Goal: Task Accomplishment & Management: Manage account settings

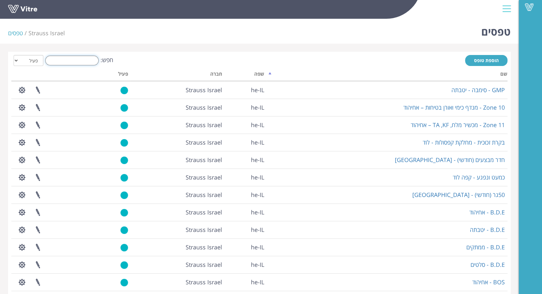
click at [82, 65] on input "חפש:" at bounding box center [71, 61] width 53 height 10
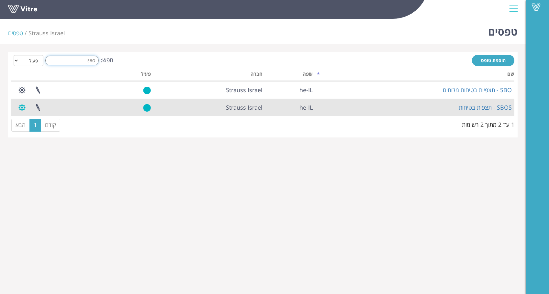
type input "SBO"
click at [23, 109] on button "button" at bounding box center [22, 107] width 16 height 17
click at [49, 146] on link "שכפול טופס" at bounding box center [39, 148] width 51 height 8
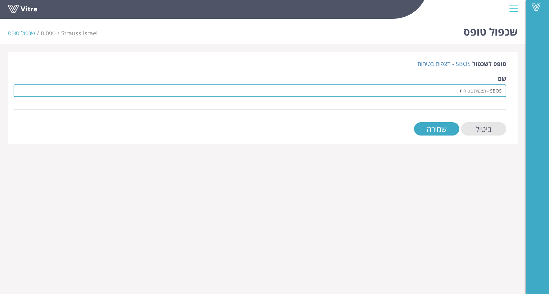
click at [458, 91] on input "SBOS - תצפית בטיחות" at bounding box center [260, 90] width 492 height 13
type input "SBOS - תצפית בטיחות בקפה לוד"
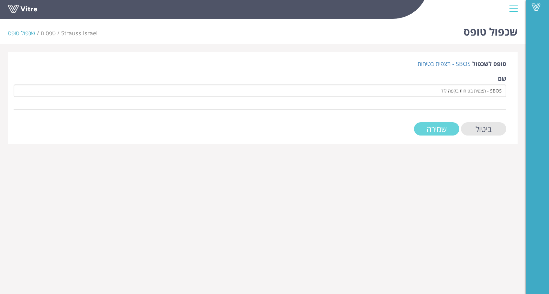
click at [444, 132] on input "שמירה" at bounding box center [436, 128] width 45 height 13
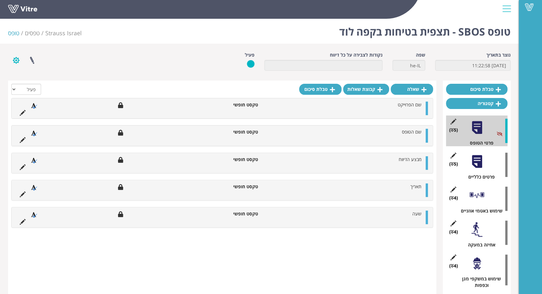
click at [20, 63] on button "button" at bounding box center [16, 60] width 16 height 17
click at [35, 78] on link "פרוייקטים מקושרים" at bounding box center [33, 75] width 51 height 8
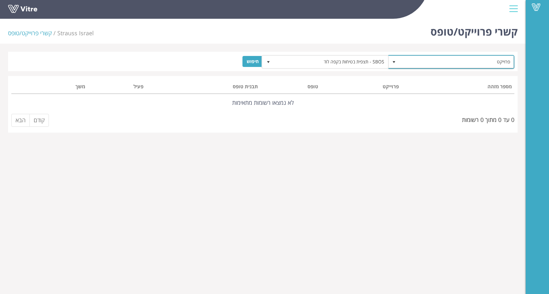
click at [409, 60] on span "פרוייקט" at bounding box center [457, 62] width 114 height 12
click at [353, 141] on html "Vitre קשרי פרוייקט/טופס Strauss Israel קשרי פרוייקט/טופס פרוייקט SBOS - תצפית ב…" at bounding box center [274, 70] width 549 height 141
click at [443, 61] on span "פרוייקט" at bounding box center [457, 62] width 114 height 12
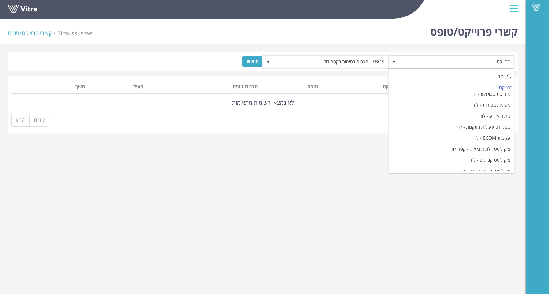
scroll to position [325, 0]
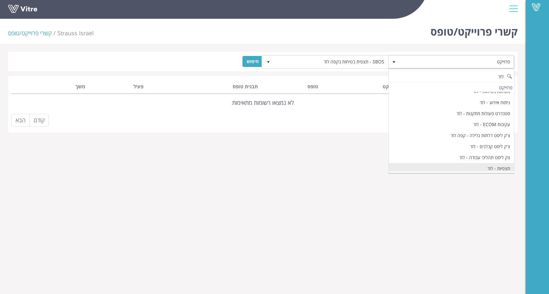
click at [500, 165] on li "תצפיות - לוד" at bounding box center [451, 168] width 125 height 11
type input "לוד"
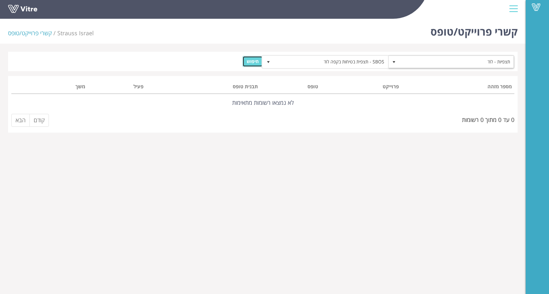
click at [251, 62] on input "חיפוש" at bounding box center [252, 61] width 20 height 11
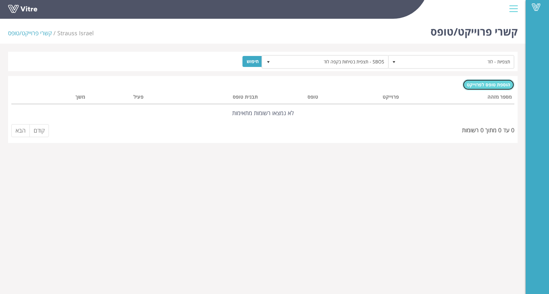
click at [482, 86] on span "הוספת טופס לפרוייקט" at bounding box center [487, 85] width 43 height 6
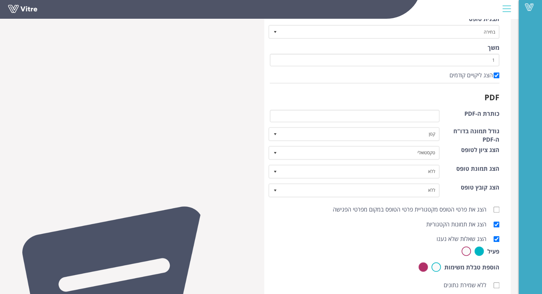
scroll to position [218, 0]
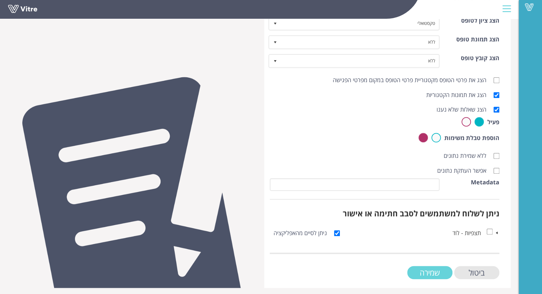
click at [435, 270] on input "שמירה" at bounding box center [429, 272] width 45 height 13
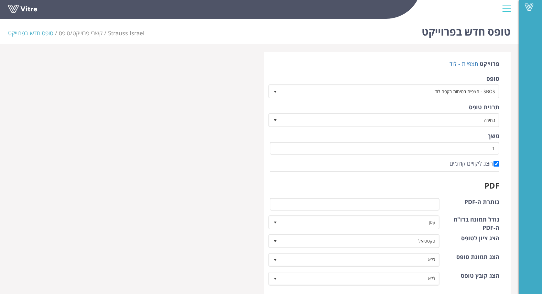
scroll to position [218, 0]
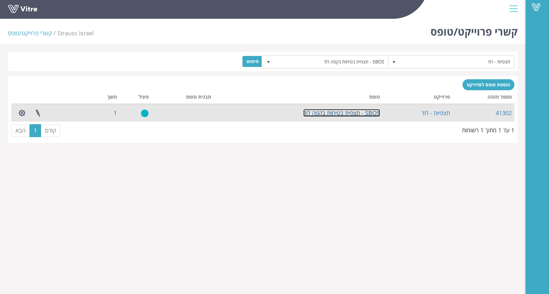
click at [360, 114] on link "SBOS - תצפית בטיחות בקפה לוד" at bounding box center [341, 113] width 77 height 8
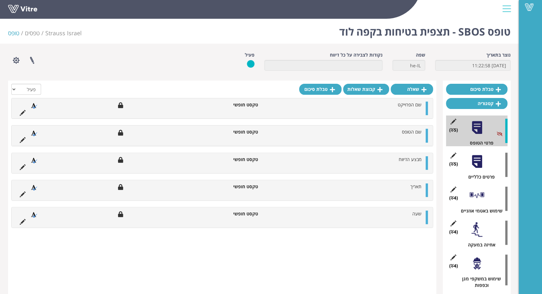
click at [481, 165] on div at bounding box center [477, 161] width 15 height 15
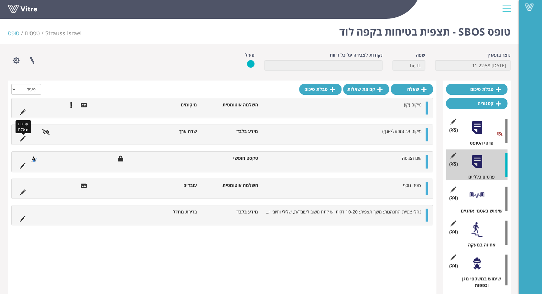
click at [24, 137] on icon at bounding box center [23, 139] width 6 height 6
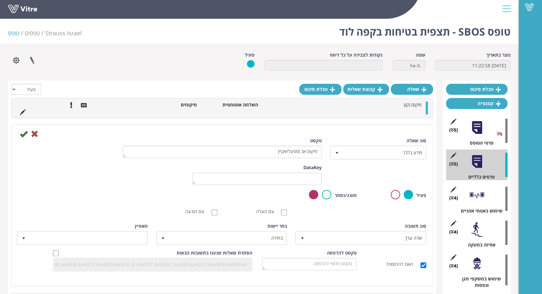
scroll to position [129, 0]
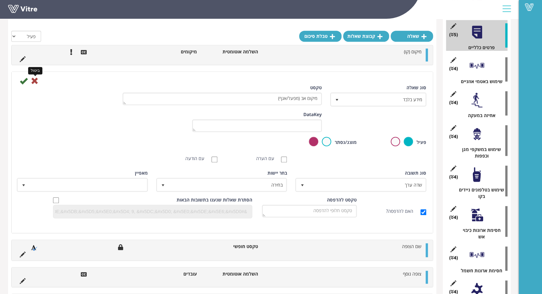
click at [32, 79] on icon at bounding box center [35, 81] width 8 height 8
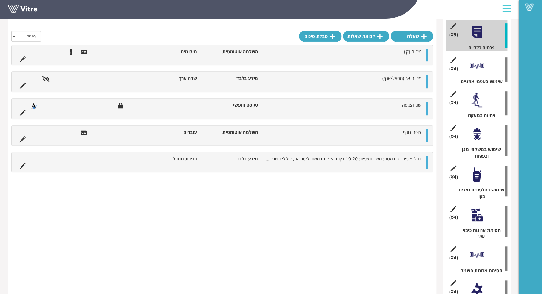
click at [480, 67] on div at bounding box center [477, 66] width 15 height 15
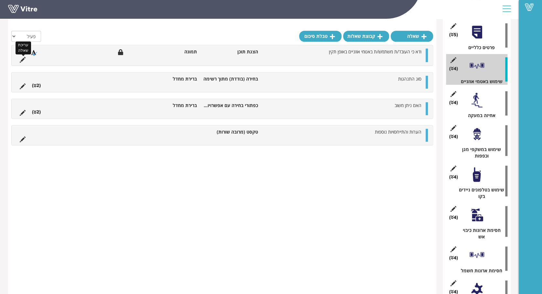
click at [23, 60] on icon at bounding box center [23, 60] width 6 height 6
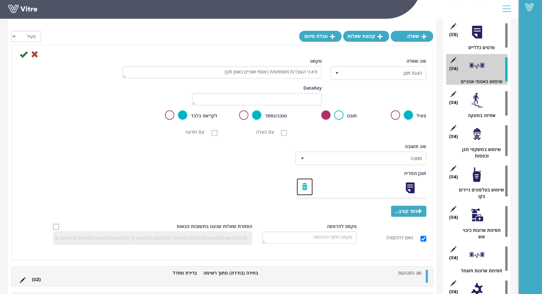
click at [304, 187] on link at bounding box center [305, 186] width 16 height 17
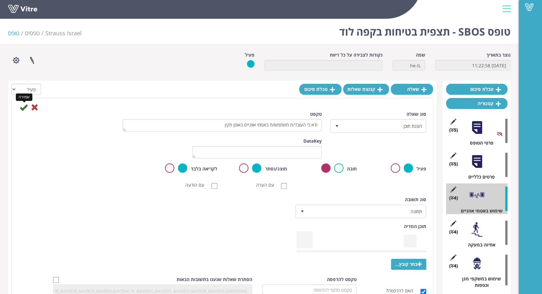
click at [21, 109] on icon at bounding box center [24, 108] width 8 height 8
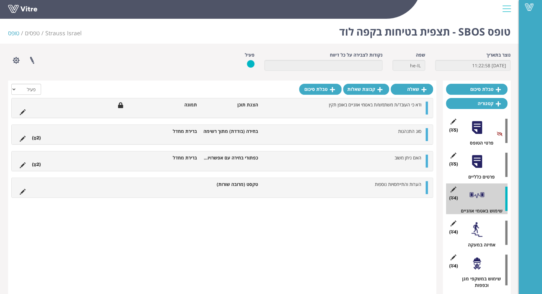
click at [480, 235] on div at bounding box center [477, 229] width 15 height 15
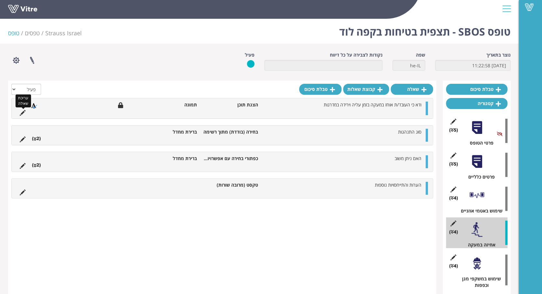
click at [22, 110] on icon at bounding box center [23, 113] width 6 height 6
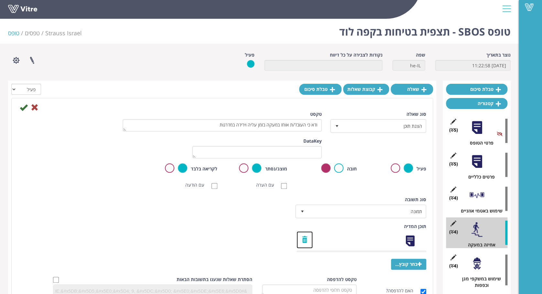
click at [306, 238] on link at bounding box center [305, 239] width 16 height 17
click at [24, 106] on icon at bounding box center [24, 108] width 8 height 8
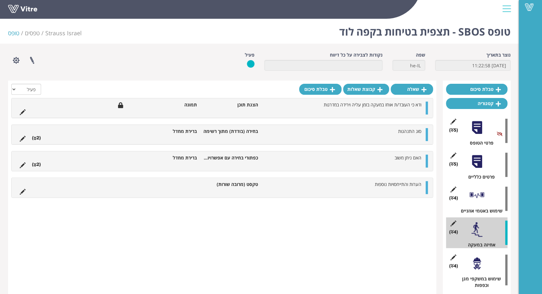
click at [473, 267] on div at bounding box center [477, 263] width 15 height 15
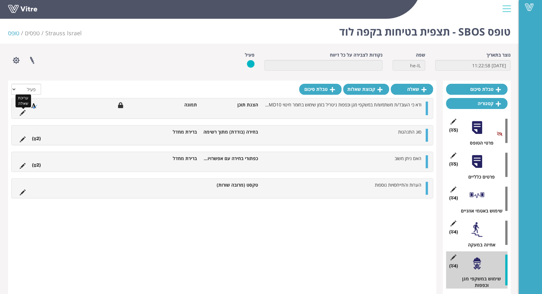
click at [20, 114] on icon at bounding box center [23, 113] width 6 height 6
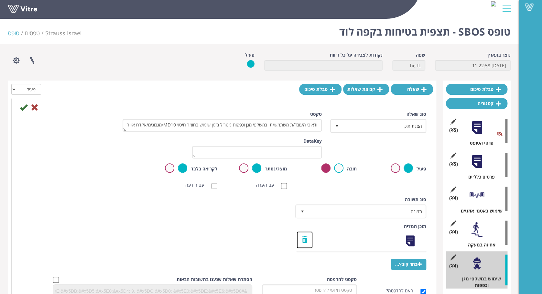
click at [307, 239] on link at bounding box center [305, 239] width 16 height 17
click at [24, 107] on icon at bounding box center [24, 108] width 8 height 8
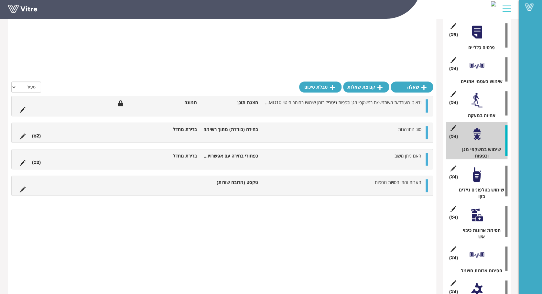
scroll to position [259, 0]
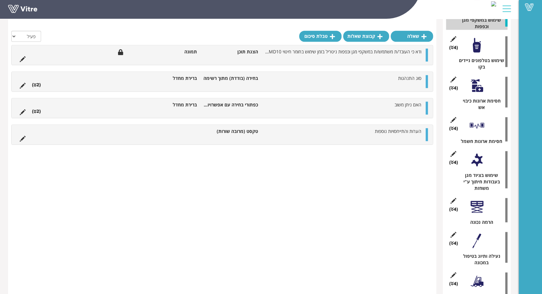
click at [474, 54] on div "(4 ) שימוש בטלפונים ניידים בקו" at bounding box center [476, 51] width 61 height 37
click at [474, 49] on div at bounding box center [477, 45] width 15 height 15
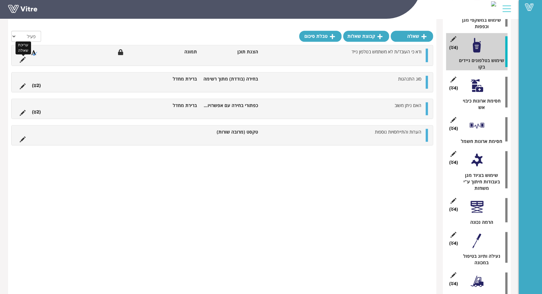
click at [23, 60] on icon at bounding box center [23, 60] width 6 height 6
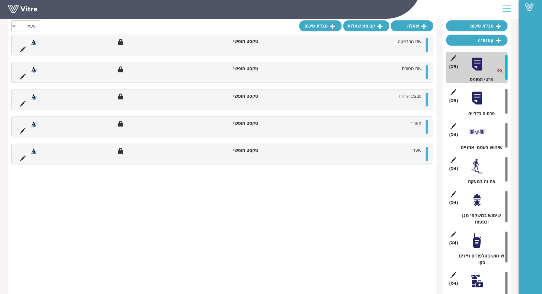
scroll to position [238, 0]
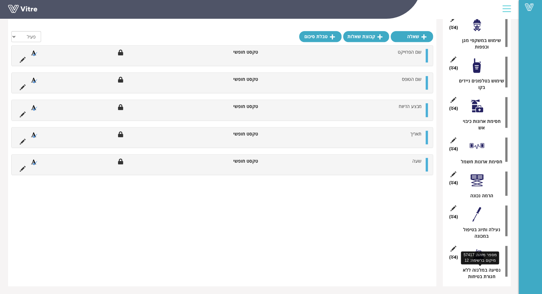
click at [476, 268] on div "נסיעה במלגזה ללא חגורת בטיחות" at bounding box center [479, 273] width 57 height 13
click at [476, 249] on div at bounding box center [477, 254] width 15 height 15
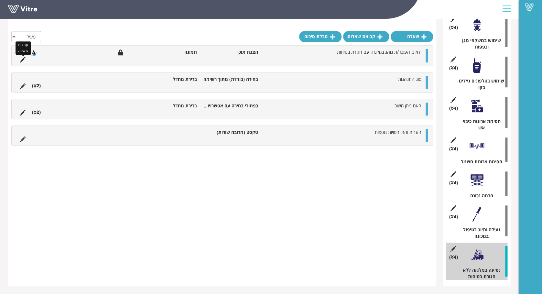
click at [23, 61] on icon at bounding box center [23, 60] width 6 height 6
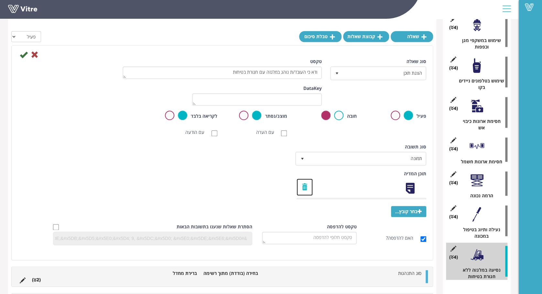
click at [305, 187] on link at bounding box center [305, 187] width 16 height 17
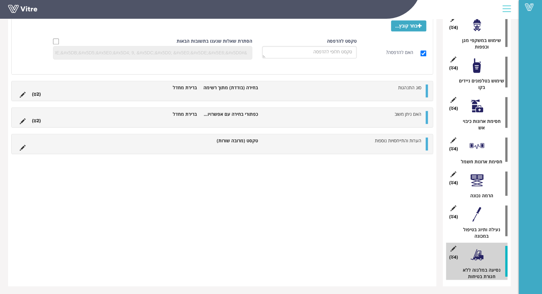
scroll to position [0, 0]
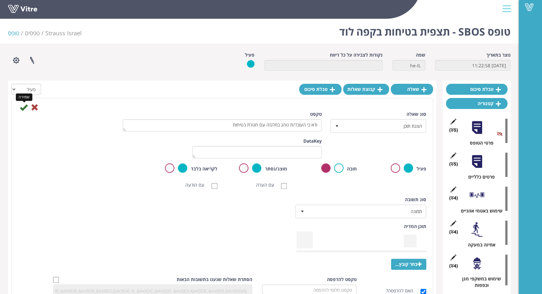
click at [25, 105] on icon at bounding box center [24, 108] width 8 height 8
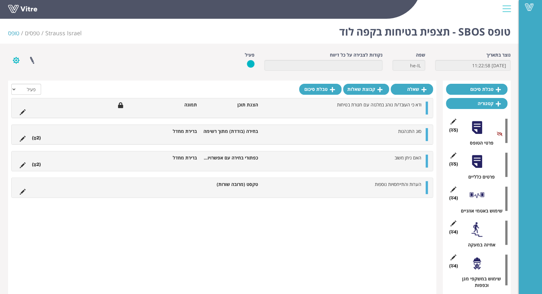
click at [14, 59] on button "button" at bounding box center [16, 60] width 16 height 17
click at [30, 82] on link "הגדרת משתמשים" at bounding box center [33, 84] width 51 height 8
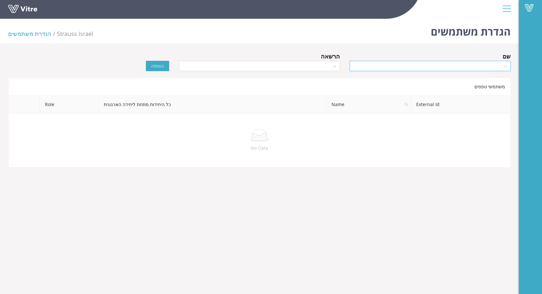
click at [481, 67] on input "search" at bounding box center [428, 66] width 149 height 10
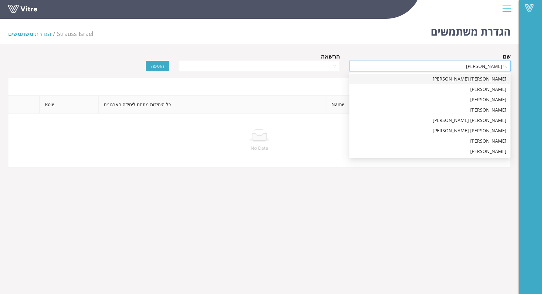
type input "[PERSON_NAME]"
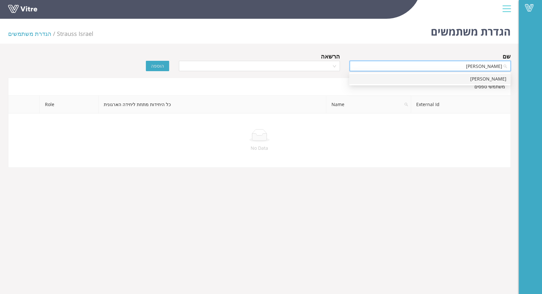
click at [490, 75] on div "[PERSON_NAME]" at bounding box center [429, 78] width 153 height 7
click at [314, 62] on input "search" at bounding box center [257, 66] width 149 height 10
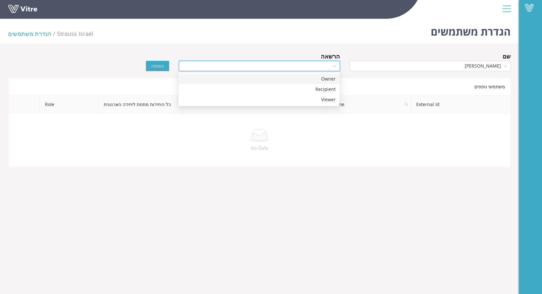
click at [330, 80] on div "Owner" at bounding box center [258, 78] width 153 height 7
click at [164, 66] on button "הוספה" at bounding box center [157, 66] width 23 height 10
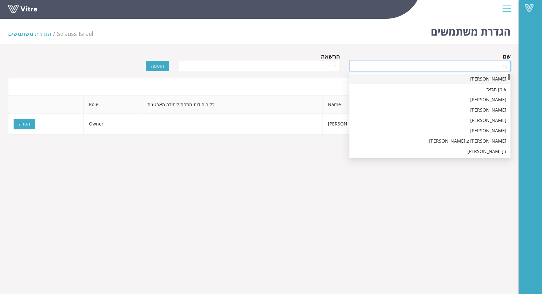
click at [489, 65] on input "search" at bounding box center [428, 66] width 149 height 10
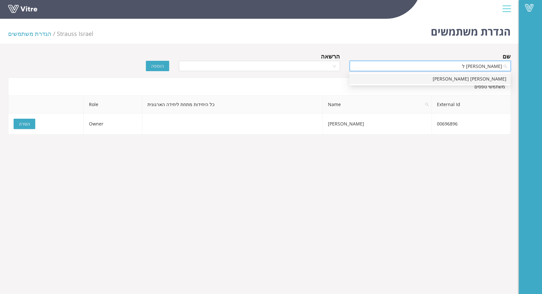
type input "[PERSON_NAME] לו"
click at [495, 80] on div "[PERSON_NAME] [PERSON_NAME]" at bounding box center [429, 78] width 153 height 7
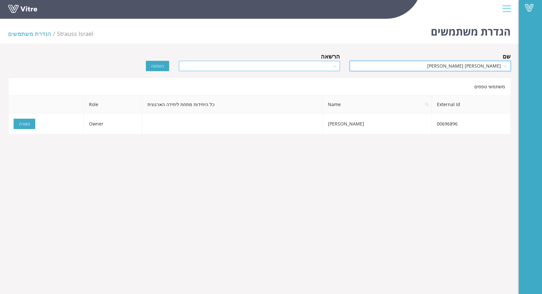
click at [321, 69] on input "search" at bounding box center [257, 66] width 149 height 10
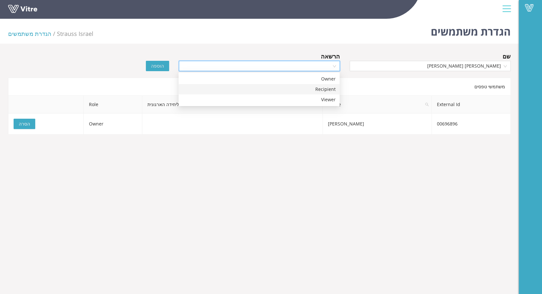
click at [317, 89] on div "Recipient" at bounding box center [258, 89] width 153 height 7
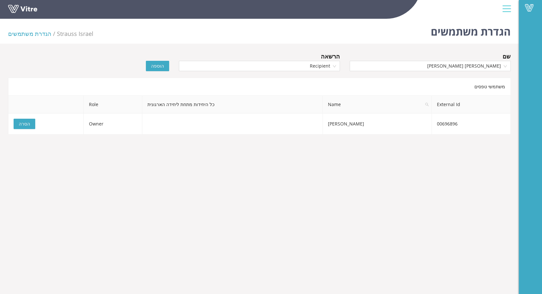
click at [156, 67] on span "הוספה" at bounding box center [157, 65] width 13 height 7
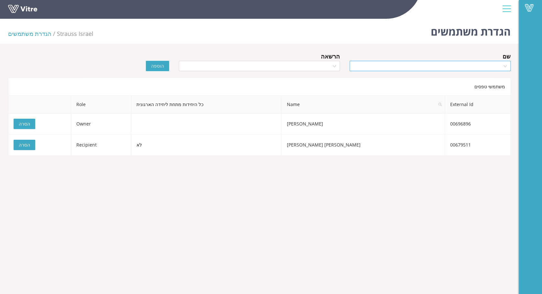
click at [461, 65] on input "search" at bounding box center [428, 66] width 149 height 10
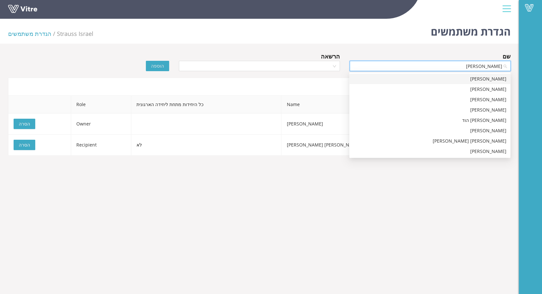
type input "[PERSON_NAME] כ"
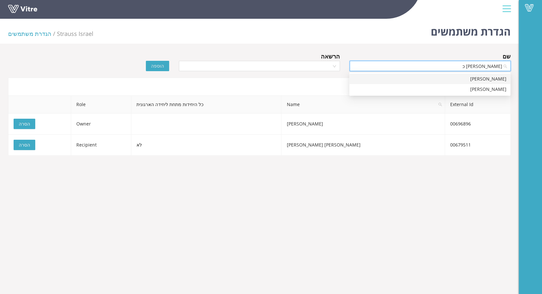
click at [491, 82] on div "[PERSON_NAME]" at bounding box center [429, 78] width 153 height 7
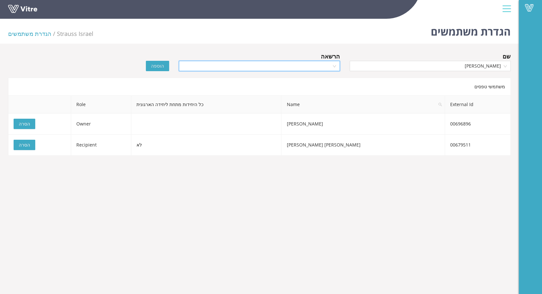
click at [324, 65] on input "search" at bounding box center [257, 66] width 149 height 10
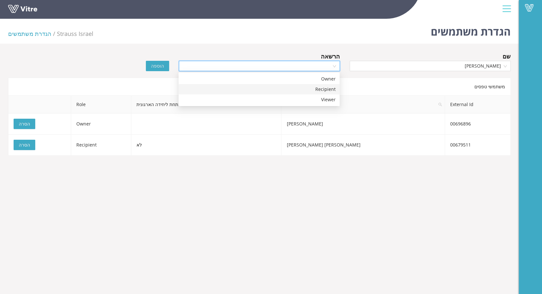
click at [323, 89] on div "Recipient" at bounding box center [258, 89] width 153 height 7
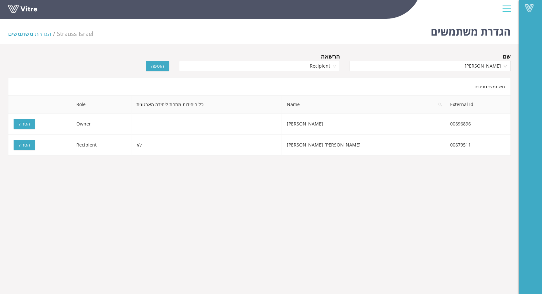
click at [158, 65] on span "הוספה" at bounding box center [157, 65] width 13 height 7
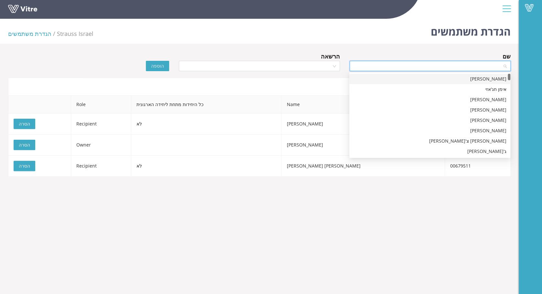
click at [444, 64] on input "search" at bounding box center [428, 66] width 149 height 10
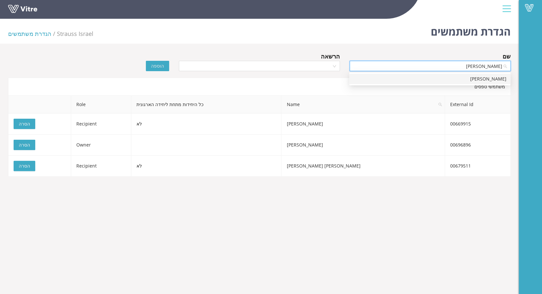
type input "עדי חור"
click at [468, 75] on div "[PERSON_NAME]" at bounding box center [429, 79] width 161 height 10
click at [320, 68] on input "search" at bounding box center [257, 66] width 149 height 10
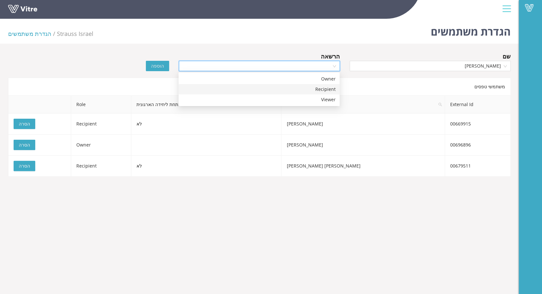
click at [322, 85] on div "Recipient" at bounding box center [259, 89] width 161 height 10
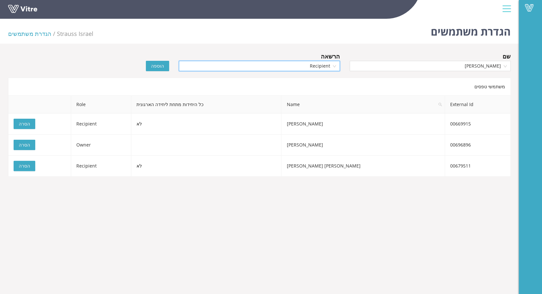
click at [155, 65] on span "הוספה" at bounding box center [157, 65] width 13 height 7
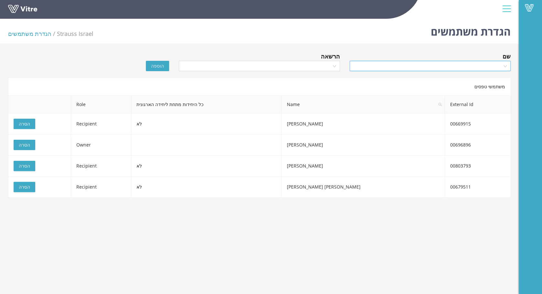
click at [484, 65] on input "search" at bounding box center [428, 66] width 149 height 10
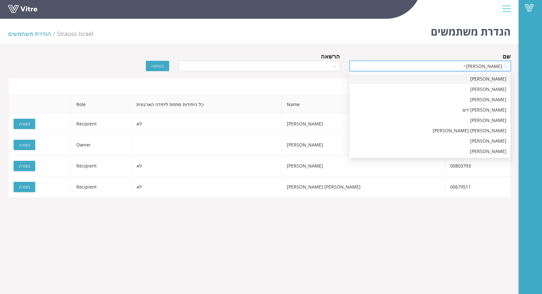
type input "שחר יו"
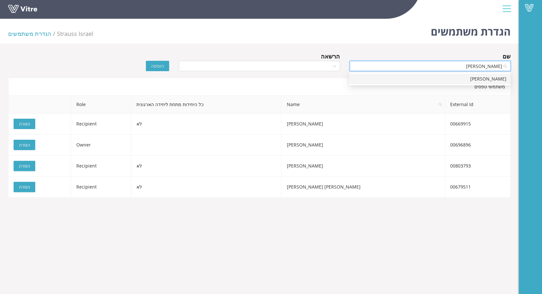
click at [493, 79] on div "[PERSON_NAME]" at bounding box center [429, 78] width 153 height 7
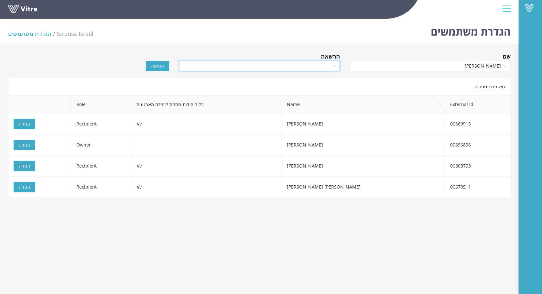
click at [316, 69] on input "search" at bounding box center [257, 66] width 149 height 10
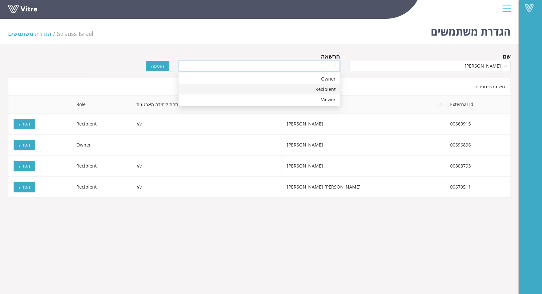
click at [321, 88] on div "Recipient" at bounding box center [258, 89] width 153 height 7
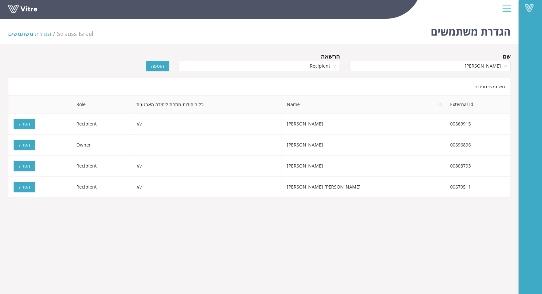
click at [152, 65] on button "הוספה" at bounding box center [157, 66] width 23 height 10
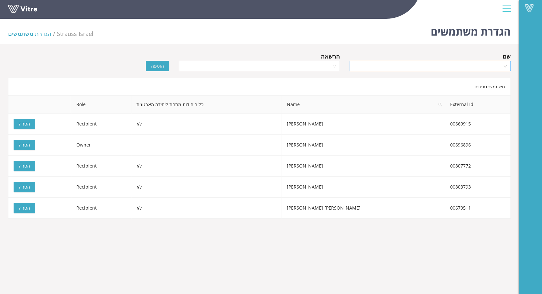
click at [443, 66] on input "search" at bounding box center [428, 66] width 149 height 10
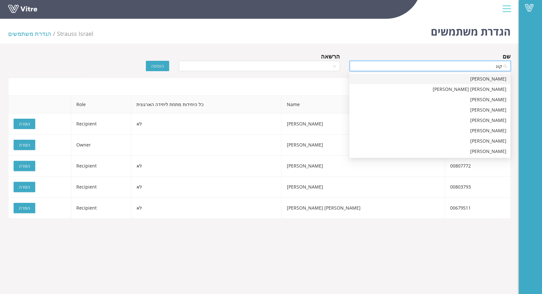
type input "קונס"
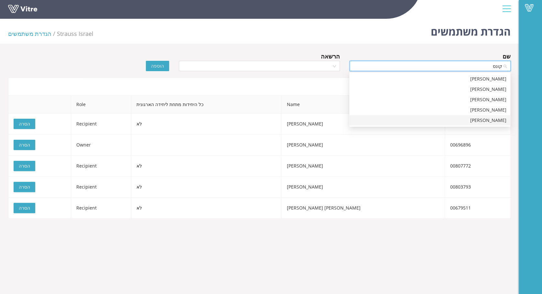
click at [475, 120] on div "[PERSON_NAME]" at bounding box center [429, 120] width 153 height 7
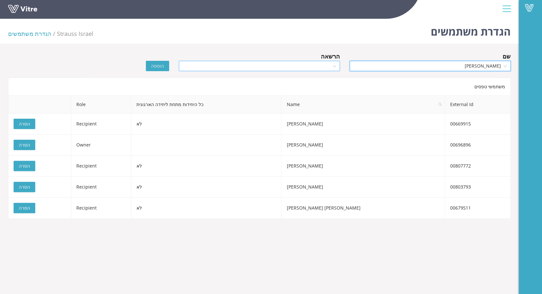
click at [320, 66] on input "search" at bounding box center [257, 66] width 149 height 10
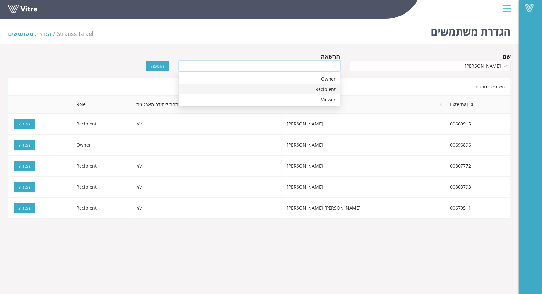
click at [320, 88] on div "Recipient" at bounding box center [258, 89] width 153 height 7
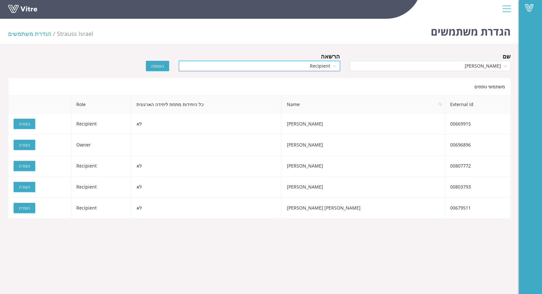
click at [151, 67] on button "הוספה" at bounding box center [157, 66] width 23 height 10
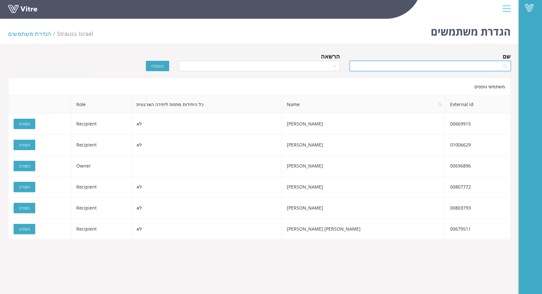
click at [460, 68] on input "search" at bounding box center [428, 66] width 149 height 10
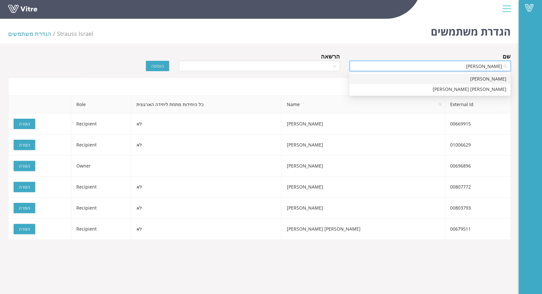
type input "מאיר אס"
click at [492, 77] on div "[PERSON_NAME]" at bounding box center [429, 78] width 153 height 7
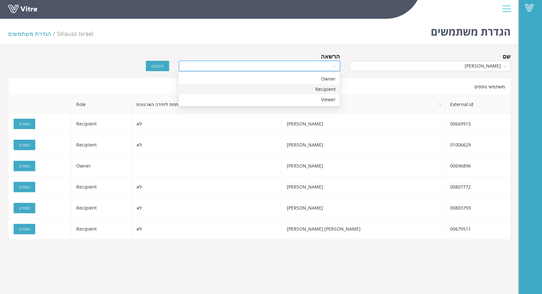
click at [320, 69] on input "search" at bounding box center [257, 66] width 149 height 10
click at [319, 86] on div "Recipient" at bounding box center [258, 89] width 153 height 7
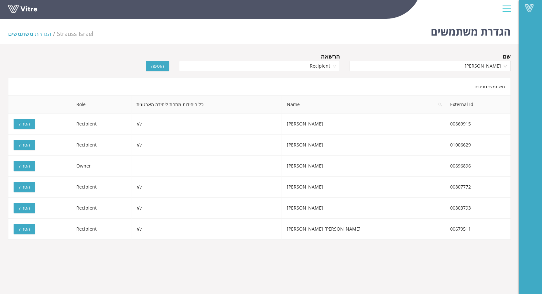
click at [164, 65] on span "הוספה" at bounding box center [157, 65] width 13 height 7
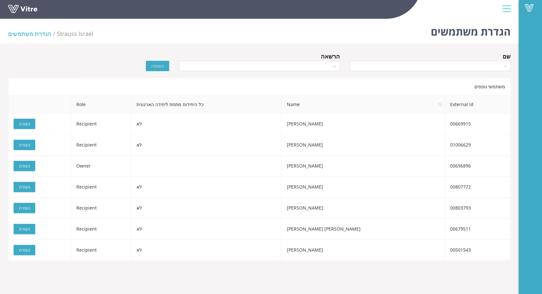
click at [467, 60] on div "שם" at bounding box center [430, 56] width 161 height 9
click at [469, 64] on input "search" at bounding box center [428, 66] width 149 height 10
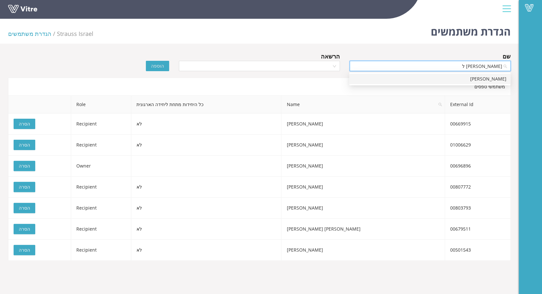
type input "יסמין לה"
click at [487, 80] on div "[PERSON_NAME]" at bounding box center [429, 78] width 153 height 7
click at [321, 65] on input "search" at bounding box center [257, 66] width 149 height 10
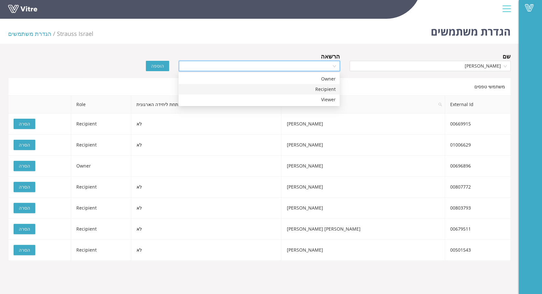
click at [320, 89] on div "Recipient" at bounding box center [258, 89] width 153 height 7
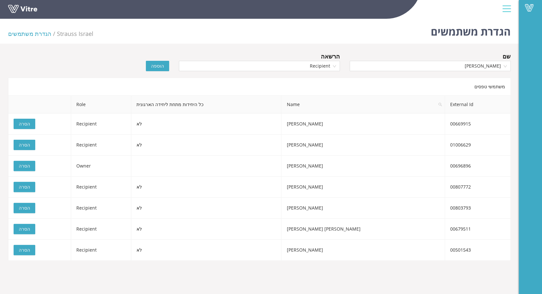
click at [159, 68] on span "הוספה" at bounding box center [157, 65] width 13 height 7
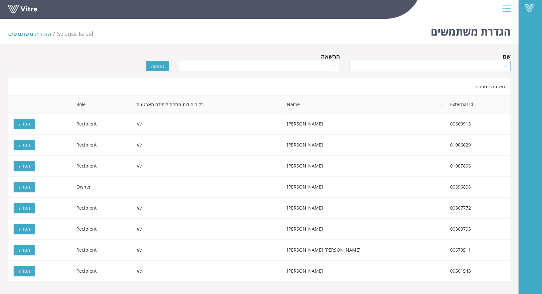
click at [450, 65] on input "search" at bounding box center [428, 66] width 149 height 10
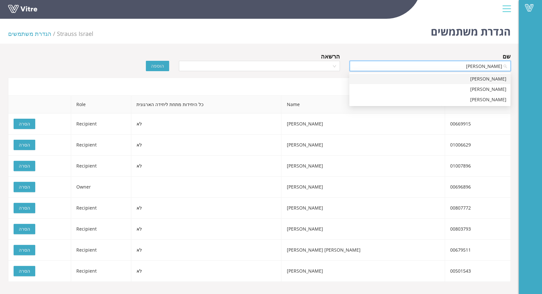
type input "סמיר כ"
click at [490, 78] on div "[PERSON_NAME]" at bounding box center [429, 78] width 153 height 7
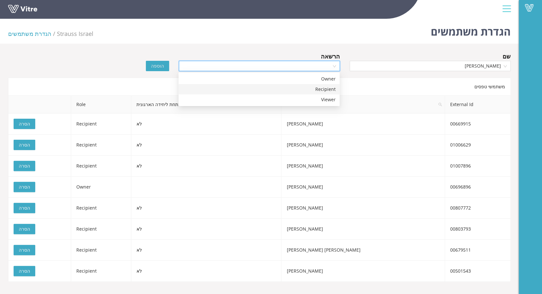
click at [326, 66] on input "search" at bounding box center [257, 66] width 149 height 10
click at [320, 89] on div "Recipient" at bounding box center [258, 89] width 153 height 7
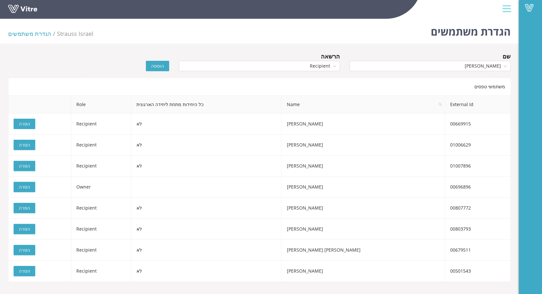
click at [155, 66] on span "הוספה" at bounding box center [157, 65] width 13 height 7
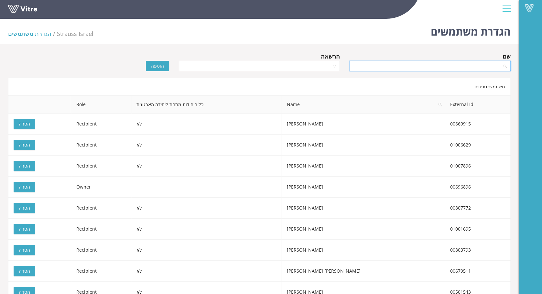
click at [453, 65] on input "search" at bounding box center [428, 66] width 149 height 10
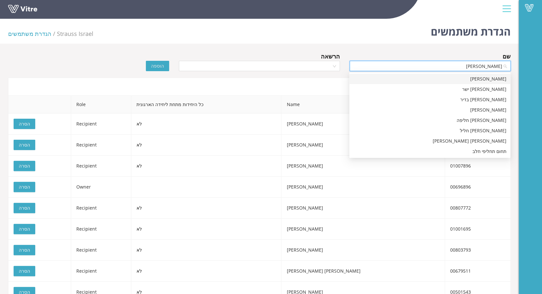
type input "חלי"
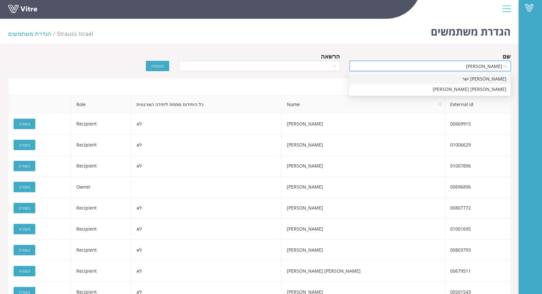
click at [498, 78] on div "[PERSON_NAME] ישר" at bounding box center [429, 78] width 153 height 7
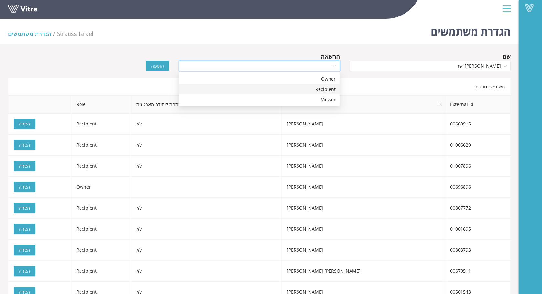
click at [313, 66] on input "search" at bounding box center [257, 66] width 149 height 10
click at [316, 87] on div "Recipient" at bounding box center [258, 89] width 153 height 7
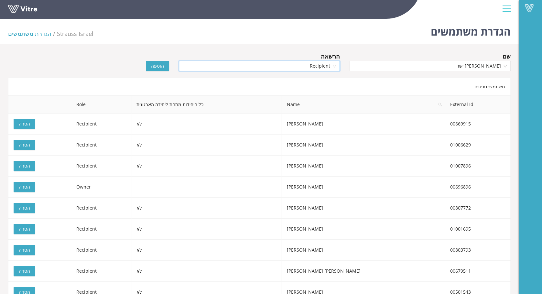
click at [162, 65] on span "הוספה" at bounding box center [157, 65] width 13 height 7
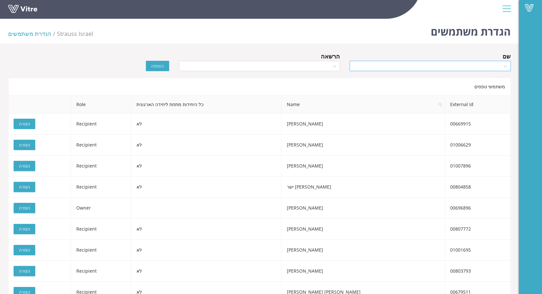
click at [465, 66] on input "search" at bounding box center [428, 66] width 149 height 10
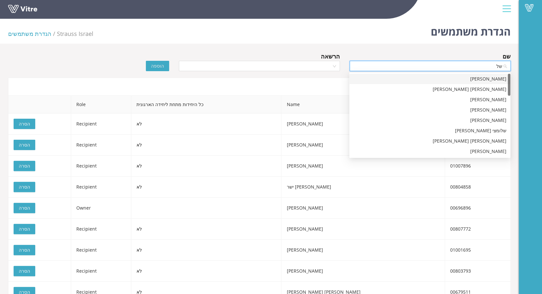
type input "ש"
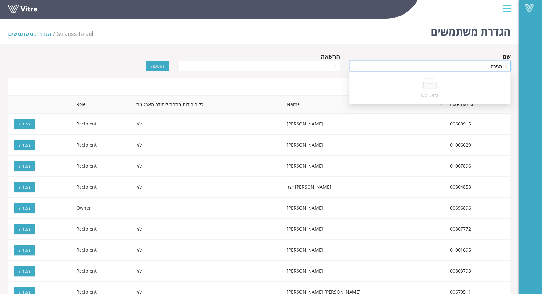
type input "מגיר"
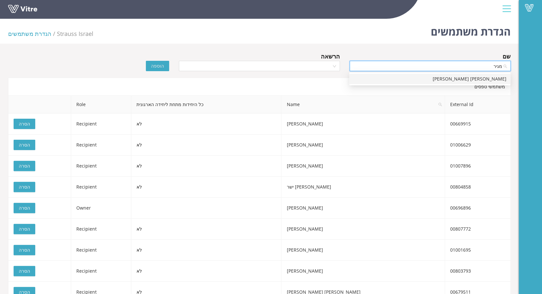
click at [489, 79] on div "[PERSON_NAME] [PERSON_NAME]" at bounding box center [429, 78] width 153 height 7
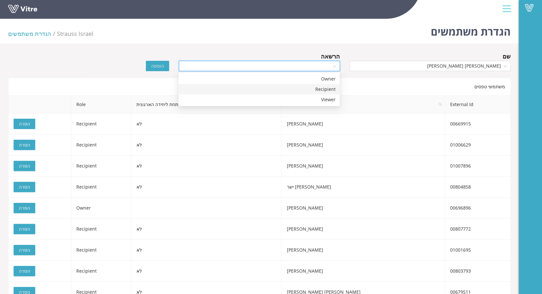
click at [303, 65] on input "search" at bounding box center [257, 66] width 149 height 10
click at [328, 87] on div "Recipient" at bounding box center [258, 89] width 153 height 7
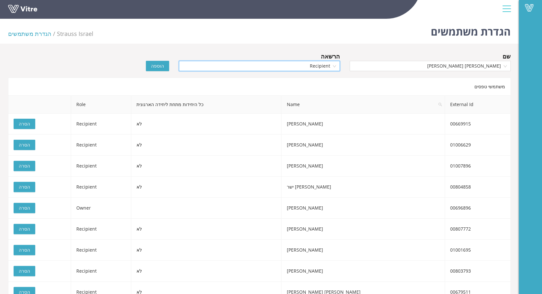
click at [153, 63] on span "הוספה" at bounding box center [157, 65] width 13 height 7
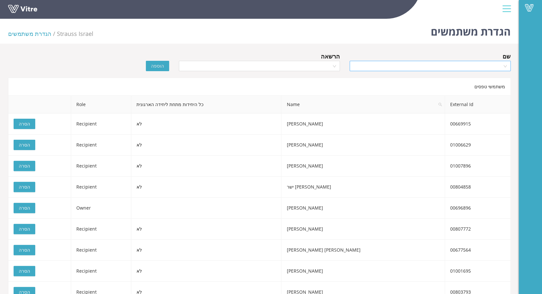
click at [490, 67] on input "search" at bounding box center [428, 66] width 149 height 10
type input "רפי בכ"
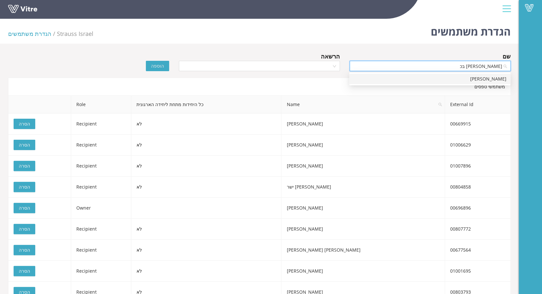
click at [491, 78] on div "[PERSON_NAME]" at bounding box center [429, 78] width 153 height 7
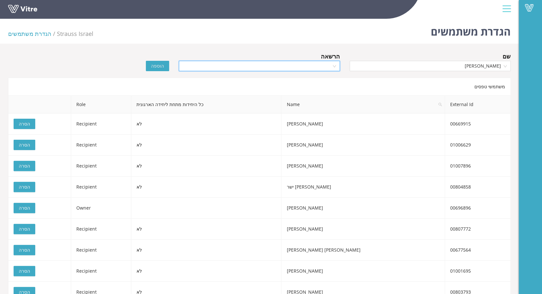
click at [324, 67] on input "search" at bounding box center [257, 66] width 149 height 10
click at [319, 88] on div "Recipient" at bounding box center [258, 89] width 153 height 7
click at [153, 61] on button "הוספה" at bounding box center [157, 66] width 23 height 10
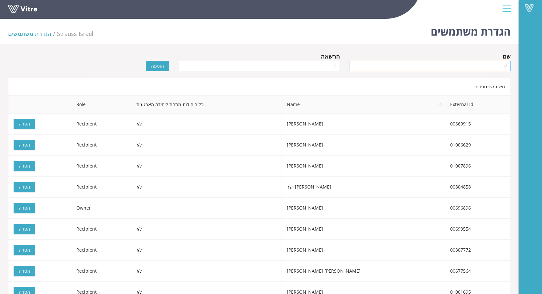
click at [470, 66] on input "search" at bounding box center [428, 66] width 149 height 10
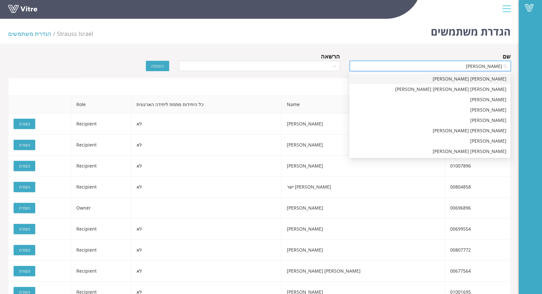
type input "יהודה ק"
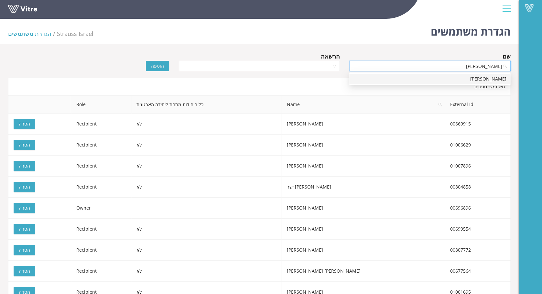
click at [488, 79] on div "[PERSON_NAME]" at bounding box center [429, 78] width 153 height 7
click at [328, 65] on input "search" at bounding box center [257, 66] width 149 height 10
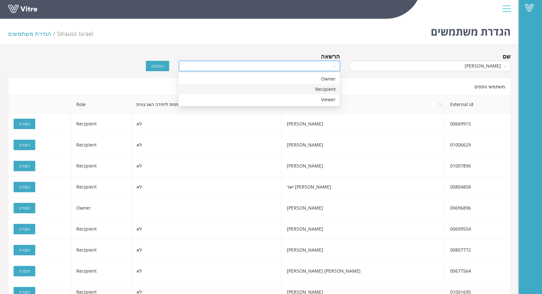
click at [327, 85] on div "Recipient" at bounding box center [259, 89] width 161 height 10
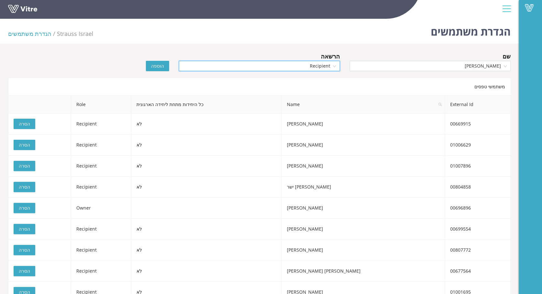
click at [156, 68] on span "הוספה" at bounding box center [157, 65] width 13 height 7
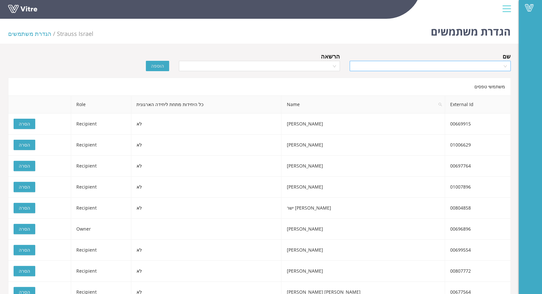
click at [430, 65] on input "search" at bounding box center [428, 66] width 149 height 10
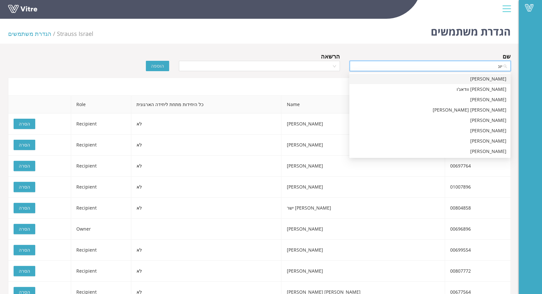
type input "יונס"
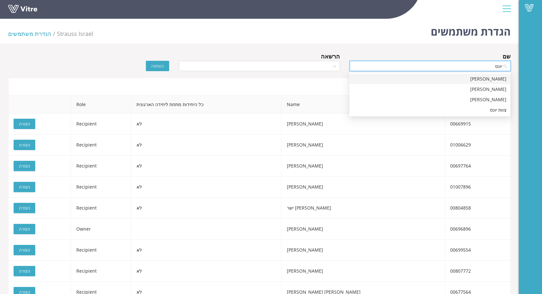
click at [437, 81] on div "[PERSON_NAME]" at bounding box center [429, 78] width 153 height 7
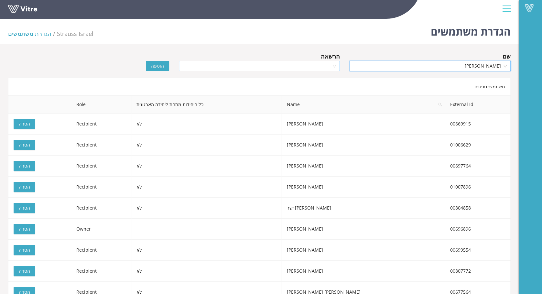
click at [301, 65] on input "search" at bounding box center [257, 66] width 149 height 10
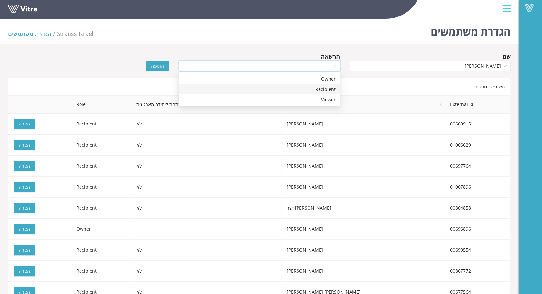
click at [308, 87] on div "Recipient" at bounding box center [258, 89] width 153 height 7
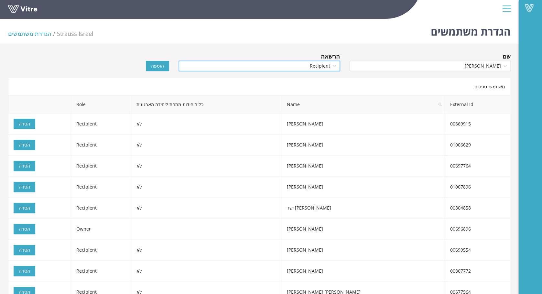
click at [161, 67] on span "הוספה" at bounding box center [157, 65] width 13 height 7
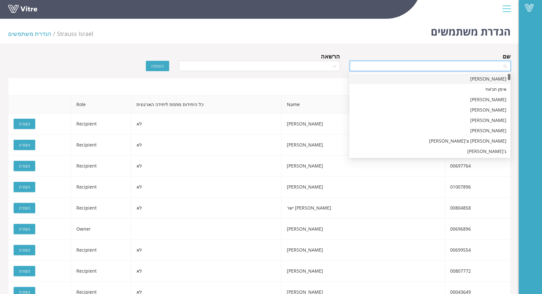
click at [454, 67] on input "search" at bounding box center [428, 66] width 149 height 10
type input "אזמ"
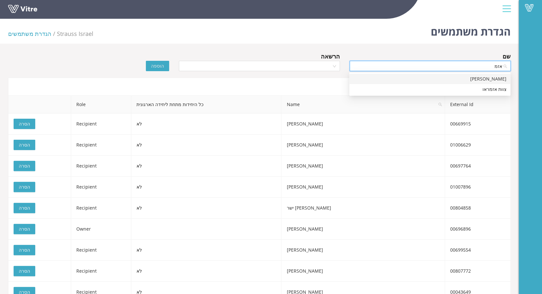
click at [489, 80] on div "[PERSON_NAME]" at bounding box center [429, 78] width 153 height 7
click at [324, 67] on input "search" at bounding box center [257, 66] width 149 height 10
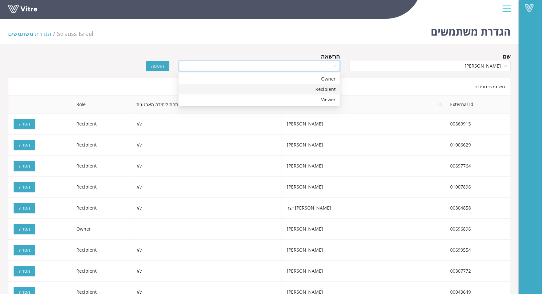
click at [325, 86] on div "Recipient" at bounding box center [258, 89] width 153 height 7
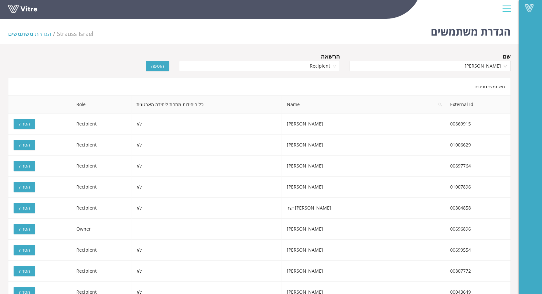
click at [159, 61] on button "הוספה" at bounding box center [157, 66] width 23 height 10
click at [432, 65] on input "search" at bounding box center [428, 66] width 149 height 10
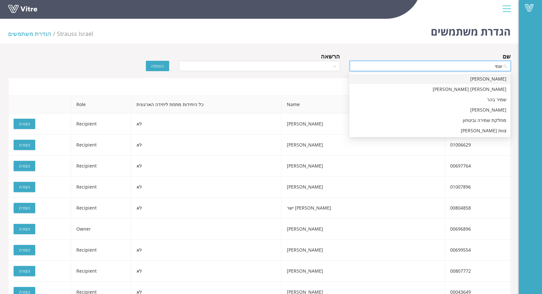
type input "שמיר"
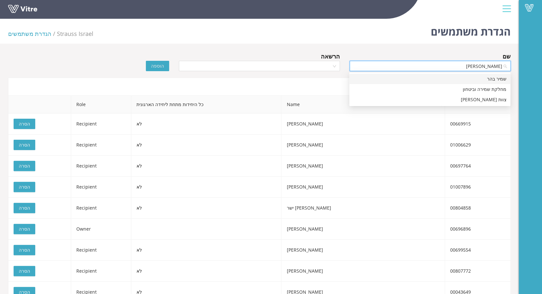
click at [487, 79] on div "שמיר בהר" at bounding box center [429, 78] width 153 height 7
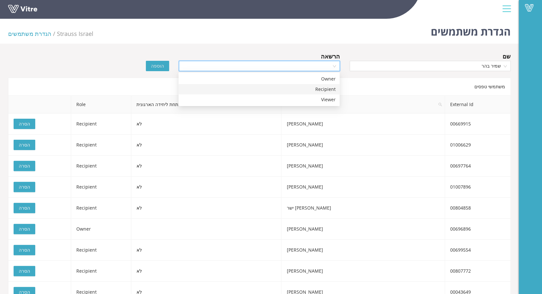
click at [327, 67] on input "search" at bounding box center [257, 66] width 149 height 10
drag, startPoint x: 323, startPoint y: 89, endPoint x: 255, endPoint y: 75, distance: 68.6
click at [318, 87] on div "Recipient" at bounding box center [258, 89] width 153 height 7
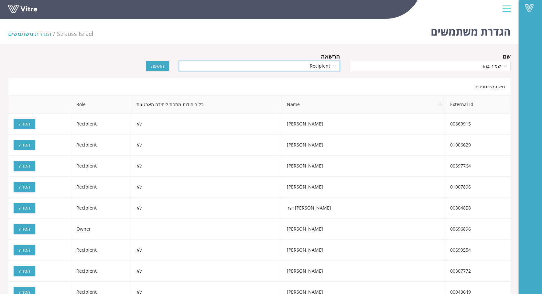
click at [153, 68] on span "הוספה" at bounding box center [157, 65] width 13 height 7
click at [478, 69] on input "search" at bounding box center [428, 66] width 149 height 10
click at [174, 33] on div "הגדרת משתמשים Strauss Israel הגדרת משתמשים" at bounding box center [259, 29] width 519 height 27
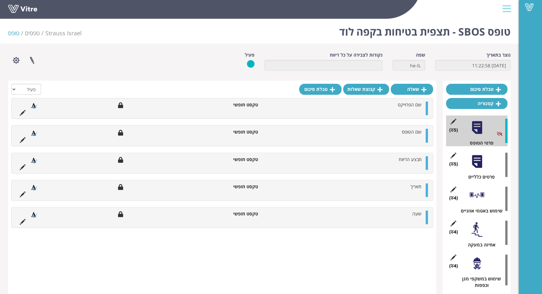
click at [471, 193] on div at bounding box center [477, 195] width 15 height 15
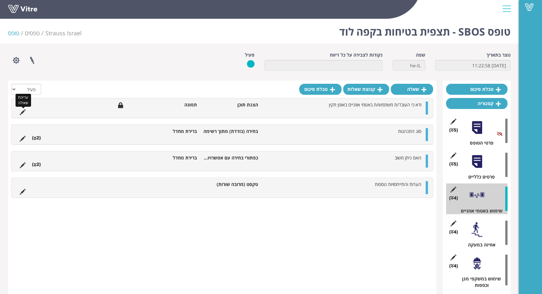
click at [25, 109] on icon at bounding box center [23, 112] width 6 height 6
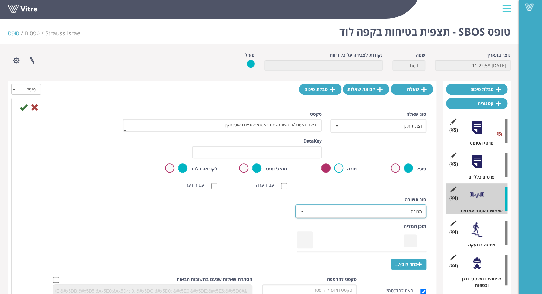
click at [305, 211] on span "select" at bounding box center [302, 211] width 12 height 12
click at [259, 230] on div "תוכן המדיה בחר קובץ..." at bounding box center [222, 247] width 418 height 48
click at [345, 212] on span "תמונה" at bounding box center [367, 211] width 118 height 12
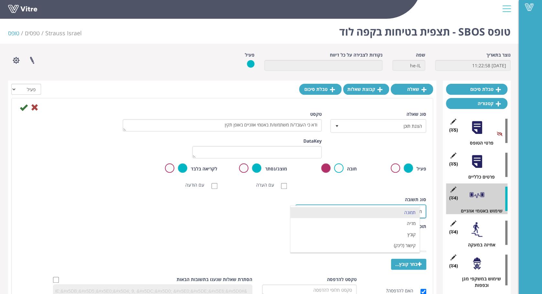
click at [345, 212] on li "תמונה" at bounding box center [355, 212] width 129 height 11
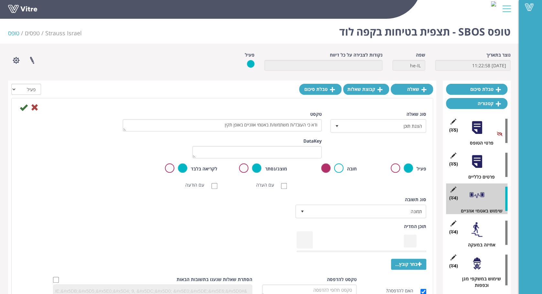
click at [226, 222] on div "סוג [PERSON_NAME] ברירת מחדל 0 סוג [PERSON_NAME] ברירת מחדל 0 מודול בחירה שאלה …" at bounding box center [222, 209] width 418 height 27
click at [302, 211] on span "select" at bounding box center [302, 211] width 5 height 5
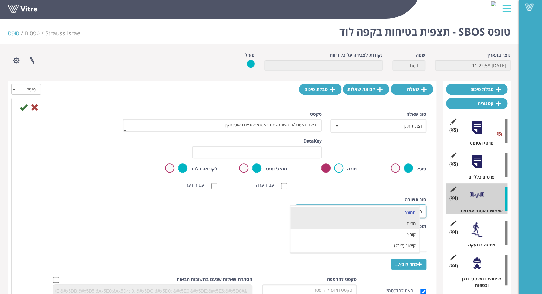
click at [383, 222] on li "מדיה" at bounding box center [355, 223] width 129 height 11
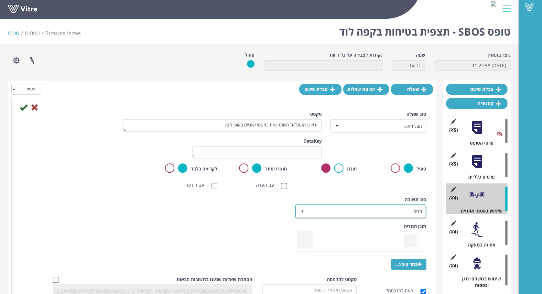
click at [370, 207] on span "מדיה" at bounding box center [367, 211] width 118 height 12
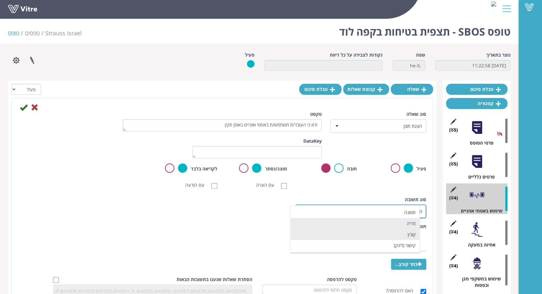
click at [382, 237] on li "קובץ" at bounding box center [355, 234] width 129 height 11
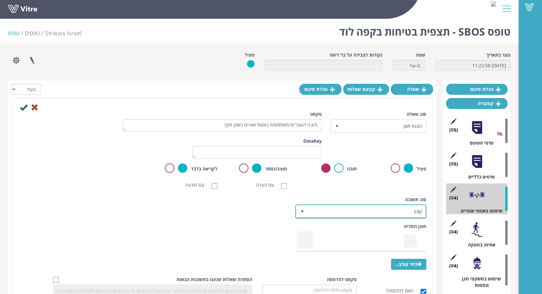
click at [378, 210] on span "קובץ" at bounding box center [367, 211] width 118 height 12
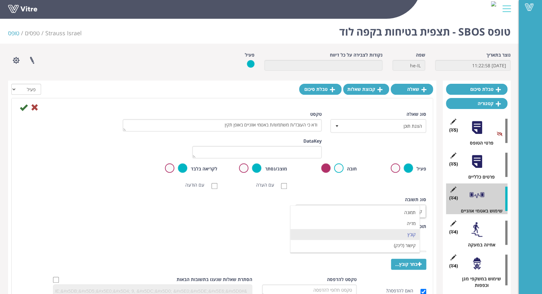
click at [281, 225] on div "תוכן המדיה בחר קובץ..." at bounding box center [222, 247] width 418 height 48
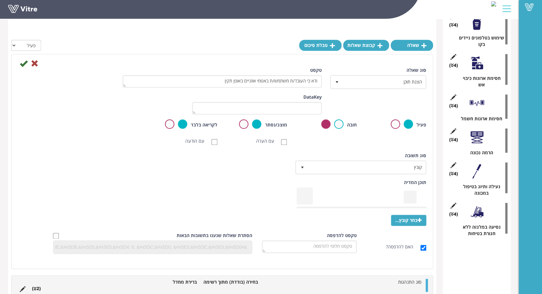
scroll to position [301, 0]
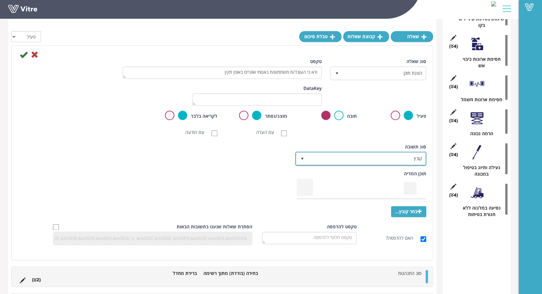
click at [326, 159] on span "קובץ" at bounding box center [367, 159] width 118 height 12
click at [227, 183] on div "תוכן המדיה בחר קובץ..." at bounding box center [222, 194] width 418 height 48
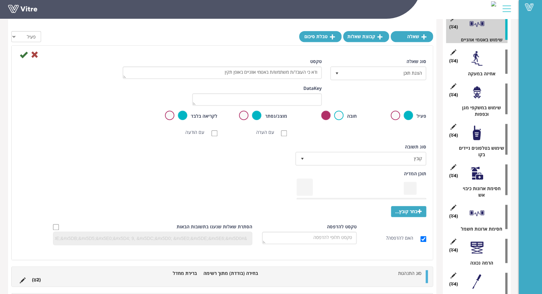
scroll to position [42, 0]
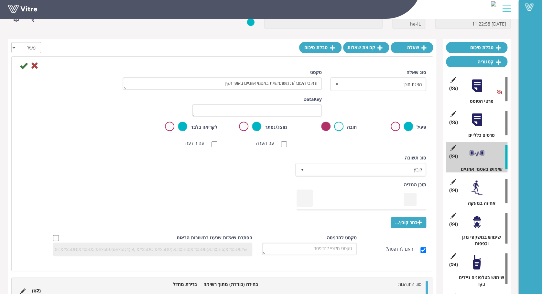
click at [238, 189] on div "תוכן המדיה בחר קובץ..." at bounding box center [222, 205] width 418 height 48
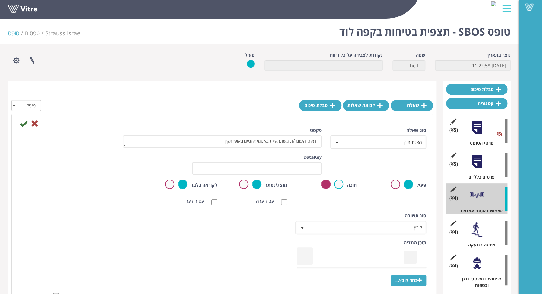
scroll to position [0, 0]
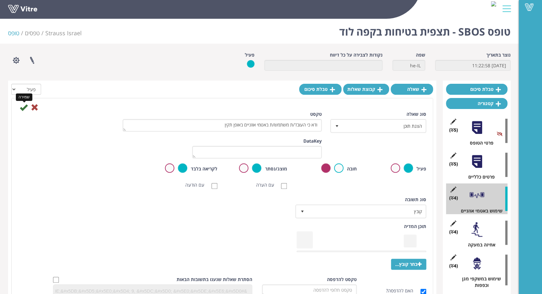
click at [21, 109] on icon at bounding box center [24, 108] width 8 height 8
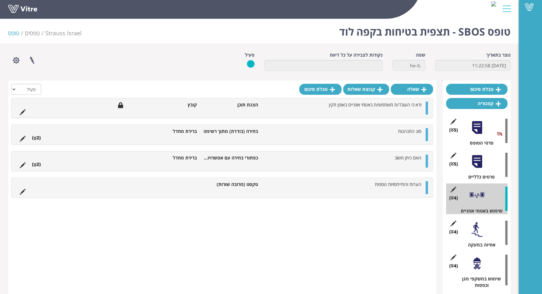
click at [476, 235] on div at bounding box center [477, 229] width 15 height 15
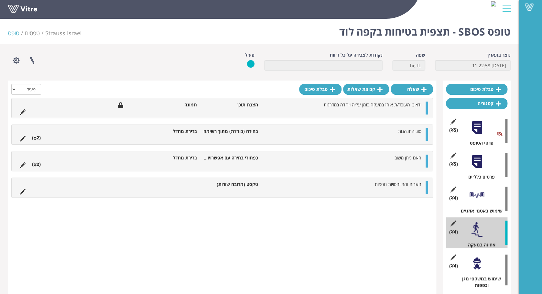
click at [481, 264] on div at bounding box center [477, 263] width 15 height 15
